Goal: Register for event/course

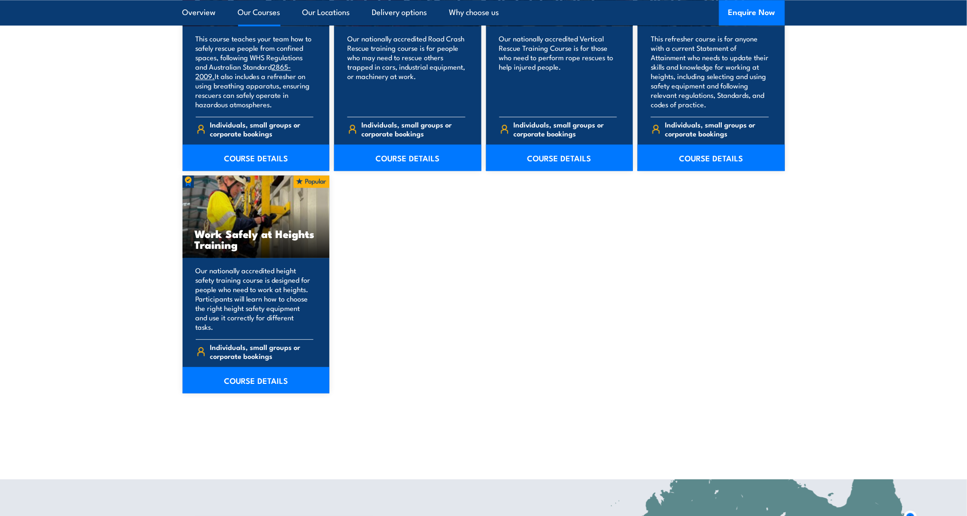
scroll to position [1150, 0]
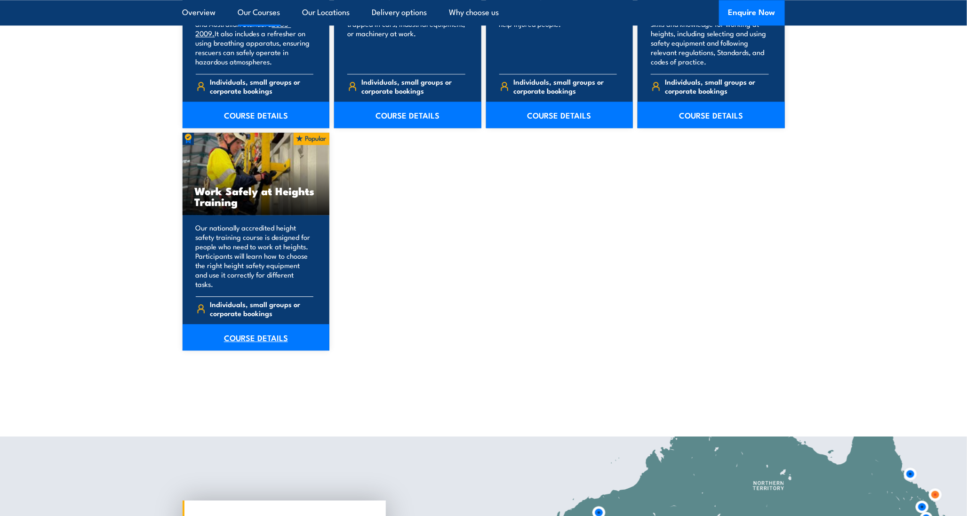
click at [253, 327] on link "COURSE DETAILS" at bounding box center [256, 337] width 147 height 26
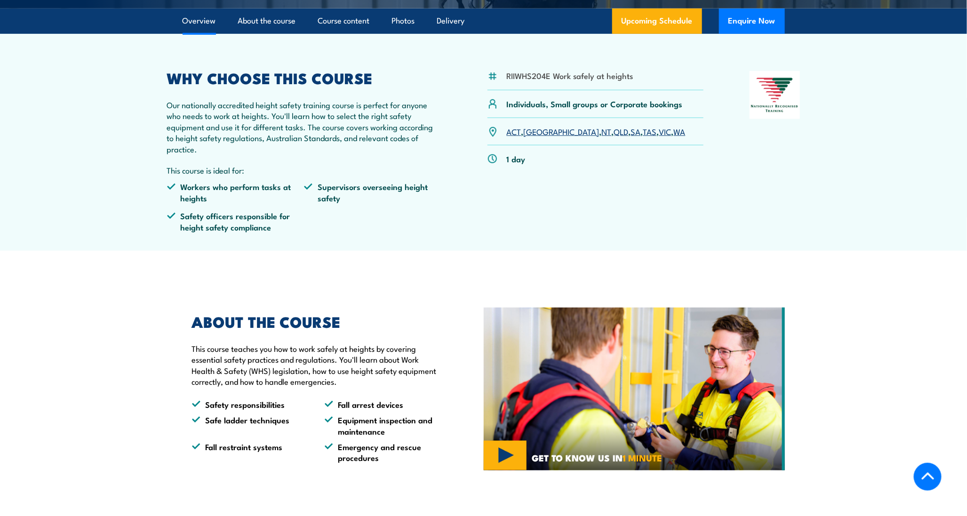
click at [631, 132] on link "SA" at bounding box center [636, 131] width 10 height 11
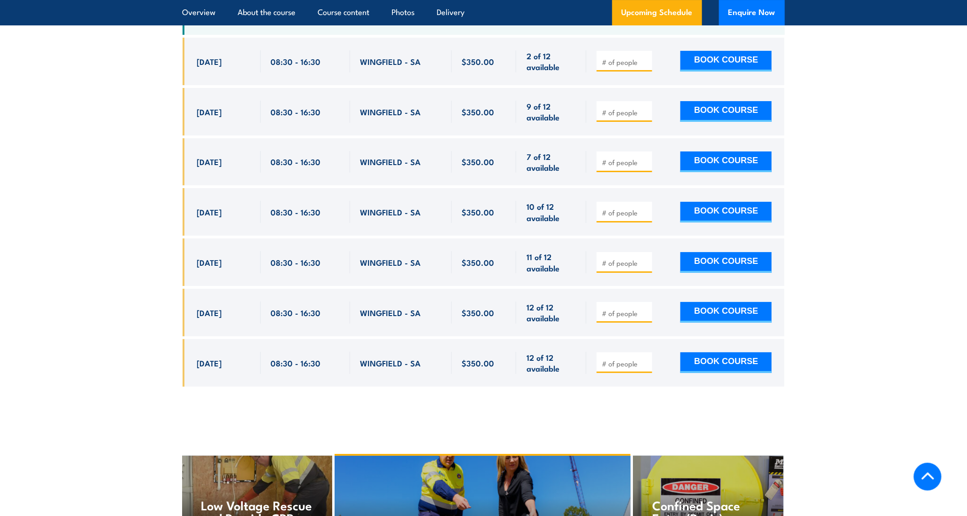
scroll to position [1445, 0]
